Goal: Find specific page/section: Find specific page/section

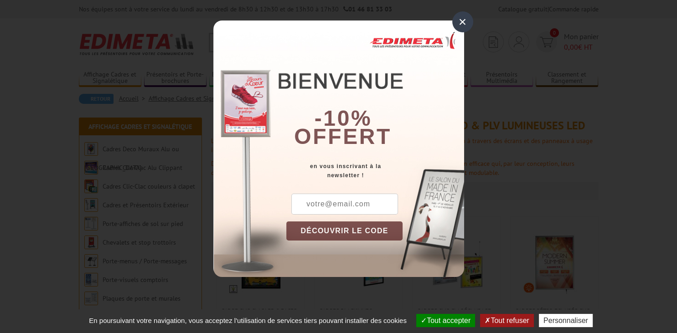
click at [463, 20] on div "×" at bounding box center [463, 21] width 21 height 21
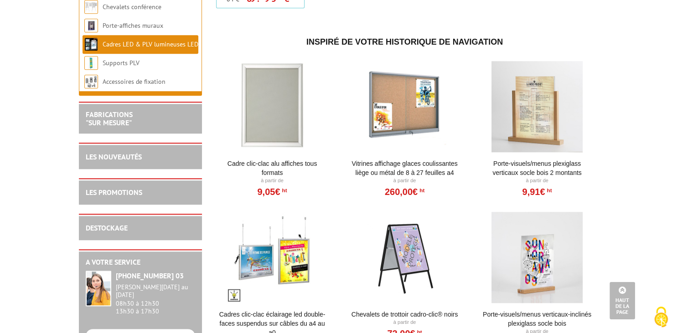
scroll to position [915, 0]
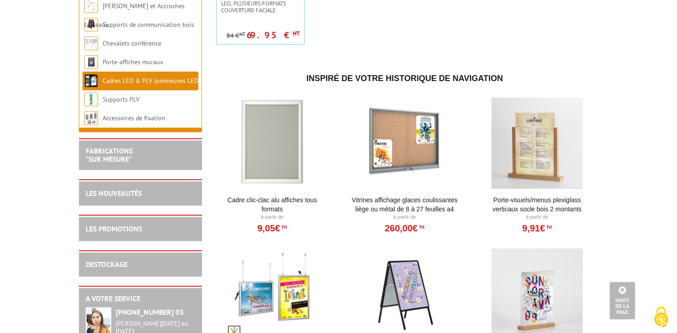
click at [404, 198] on link "Vitrines affichage glaces coulissantes liège ou métal de 8 à 27 feuilles A4" at bounding box center [405, 205] width 113 height 18
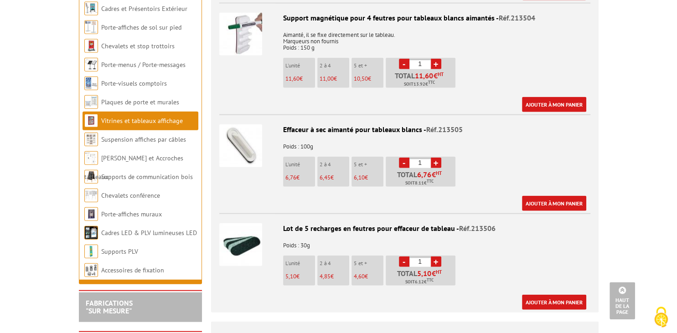
scroll to position [2039, 0]
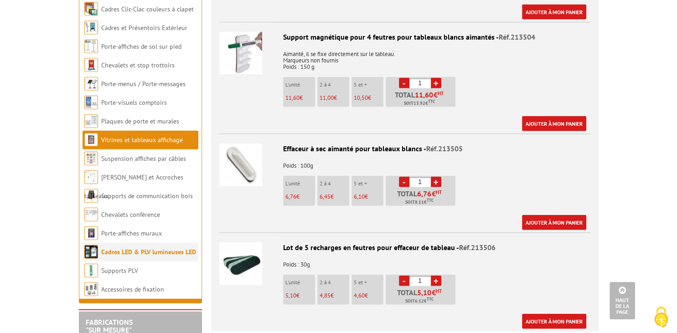
click at [165, 248] on link "Cadres LED & PLV lumineuses LED" at bounding box center [148, 252] width 95 height 8
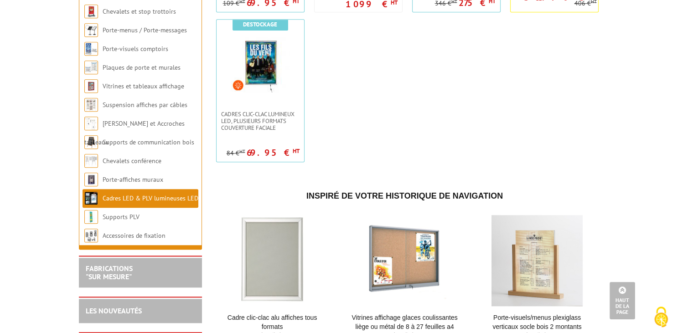
scroll to position [739, 0]
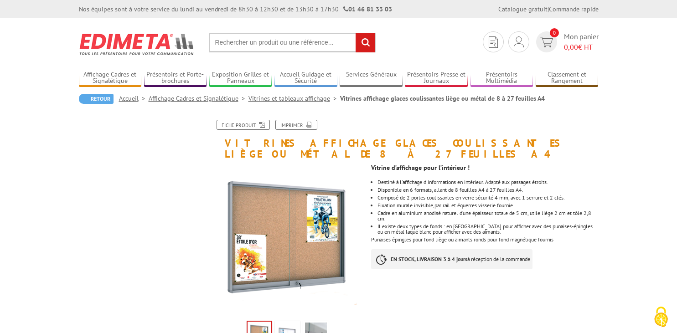
scroll to position [2039, 0]
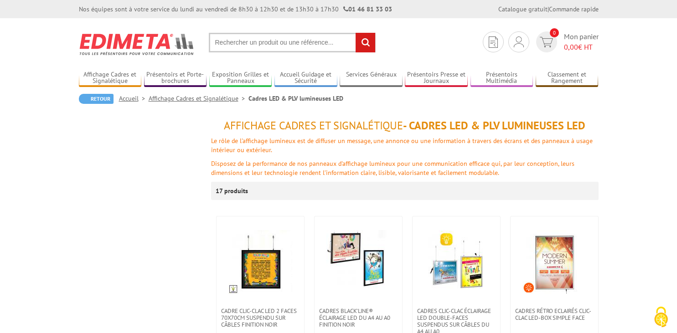
scroll to position [847, 0]
